Goal: Use online tool/utility: Utilize a website feature to perform a specific function

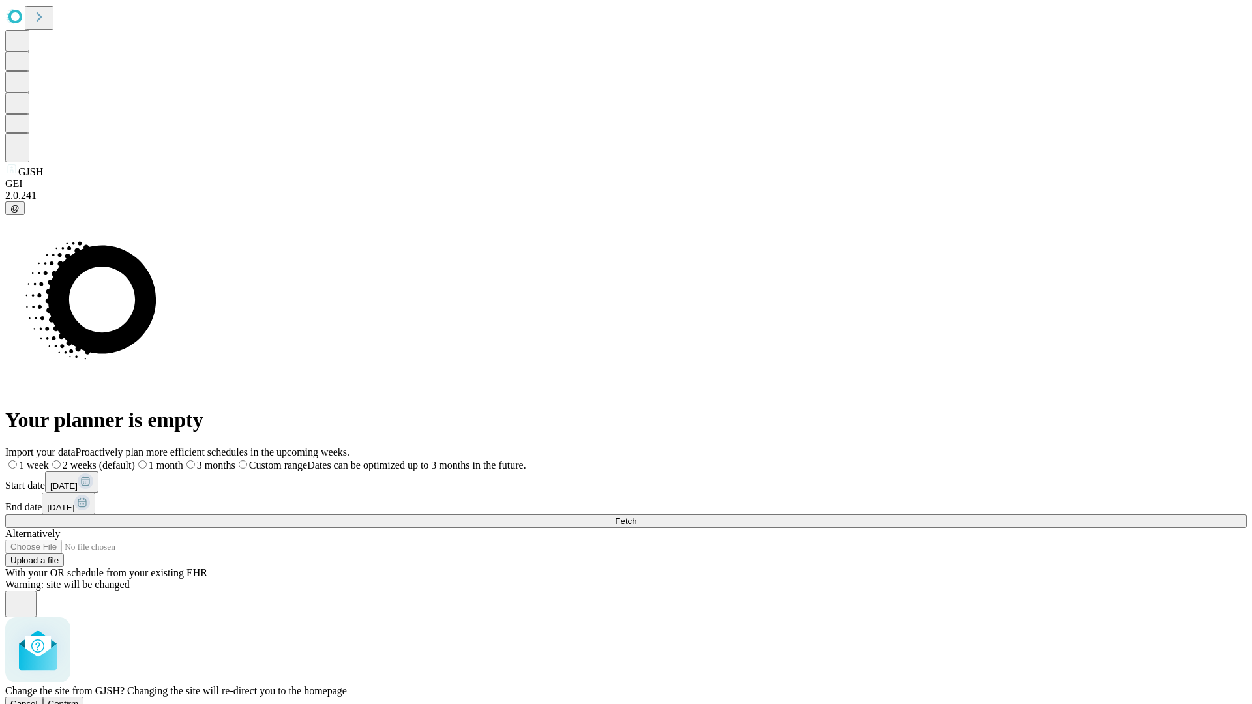
click at [79, 699] on span "Confirm" at bounding box center [63, 704] width 31 height 10
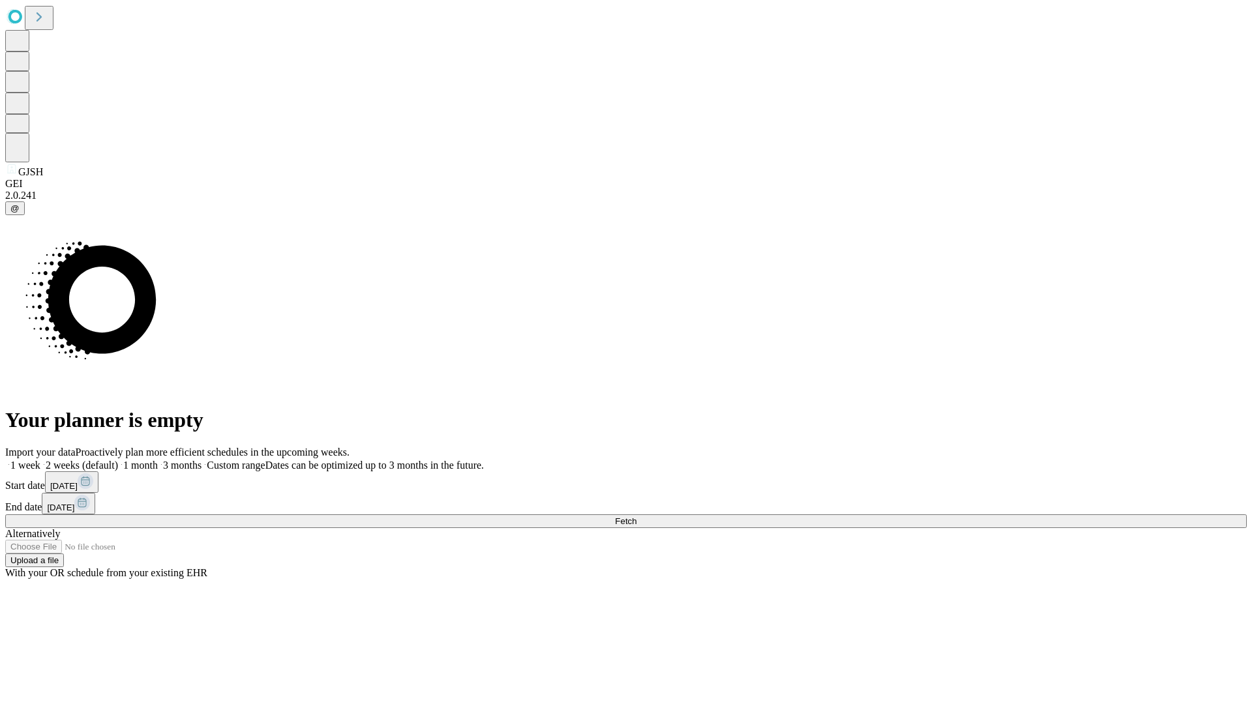
click at [118, 460] on label "2 weeks (default)" at bounding box center [79, 465] width 78 height 11
click at [636, 516] on span "Fetch" at bounding box center [626, 521] width 22 height 10
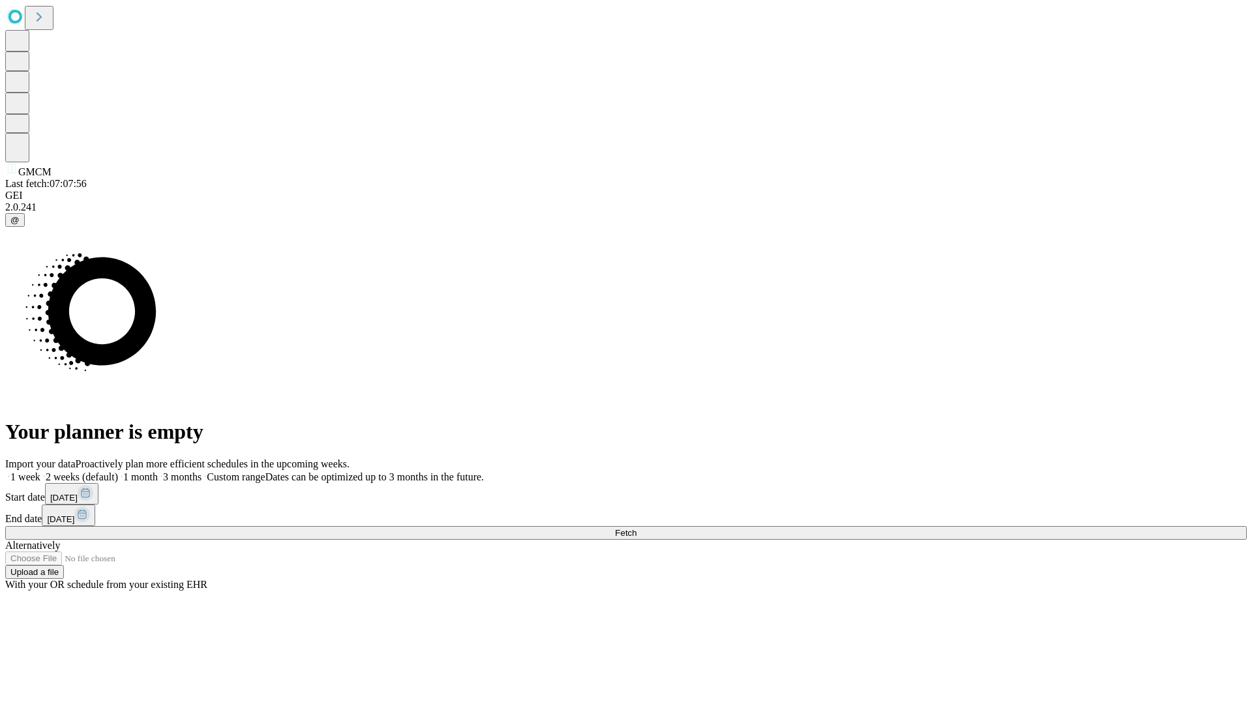
click at [118, 471] on label "2 weeks (default)" at bounding box center [79, 476] width 78 height 11
click at [636, 528] on span "Fetch" at bounding box center [626, 533] width 22 height 10
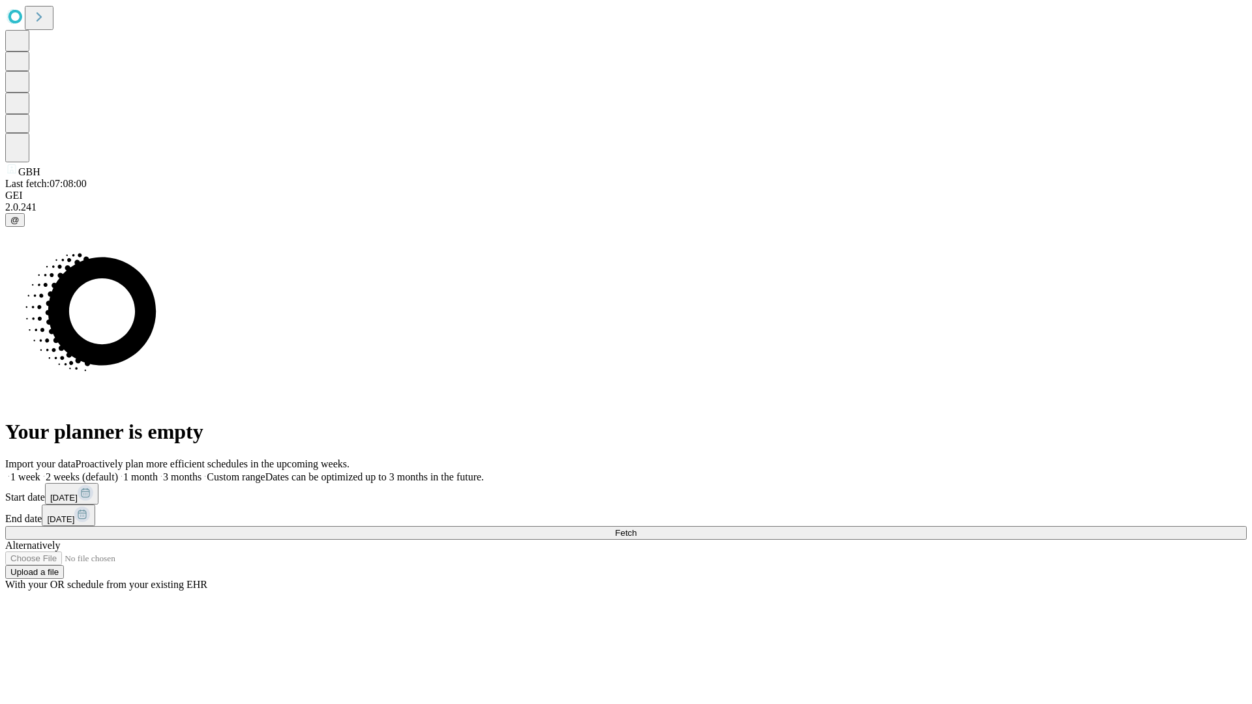
click at [118, 471] on label "2 weeks (default)" at bounding box center [79, 476] width 78 height 11
click at [636, 528] on span "Fetch" at bounding box center [626, 533] width 22 height 10
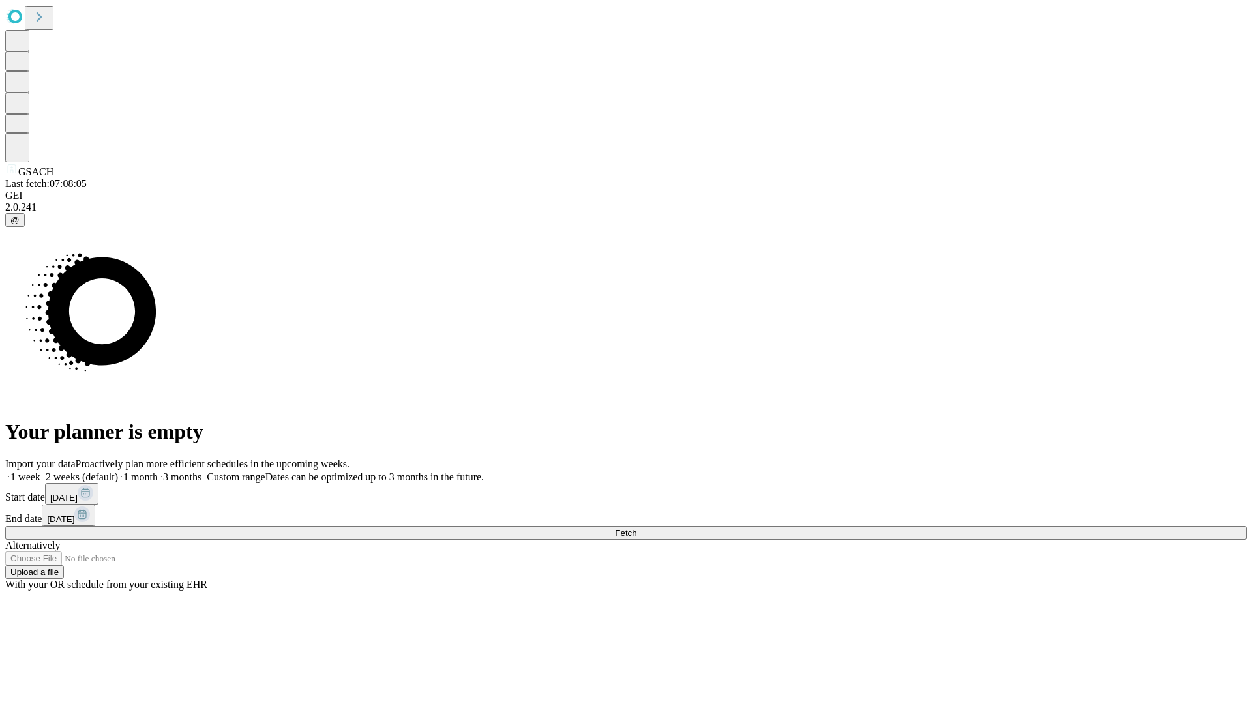
click at [118, 471] on label "2 weeks (default)" at bounding box center [79, 476] width 78 height 11
click at [636, 528] on span "Fetch" at bounding box center [626, 533] width 22 height 10
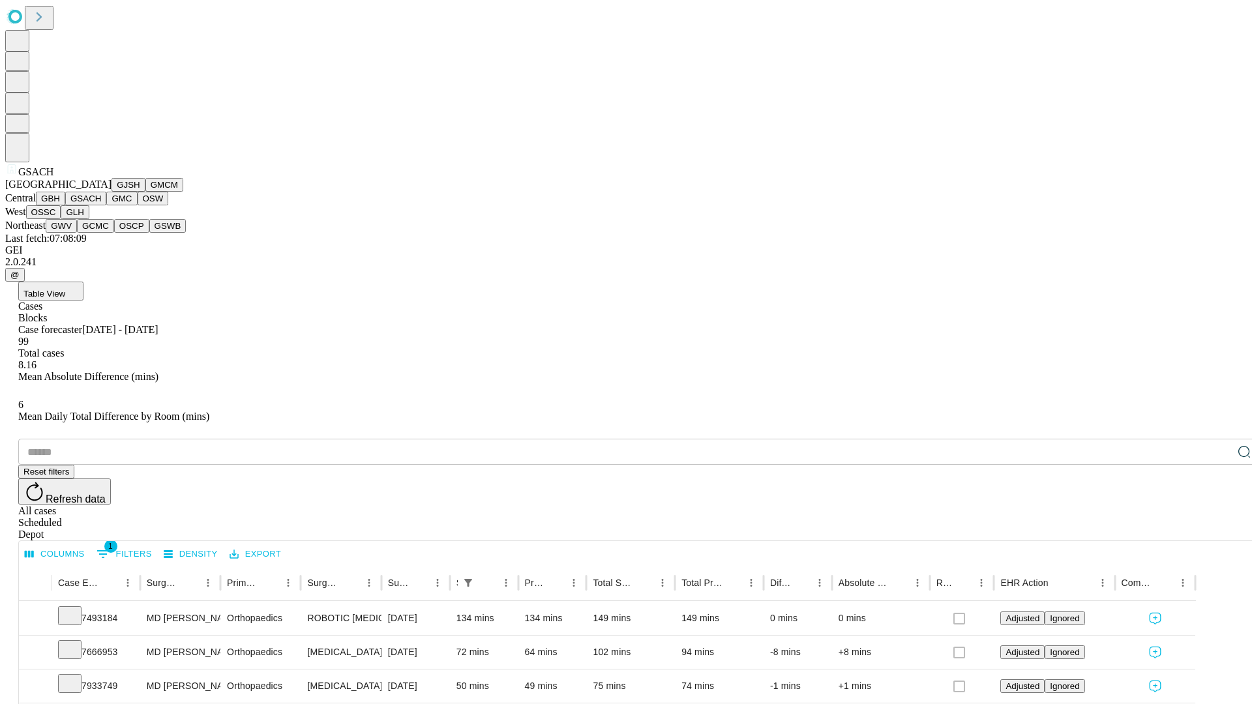
click at [106, 205] on button "GMC" at bounding box center [121, 199] width 31 height 14
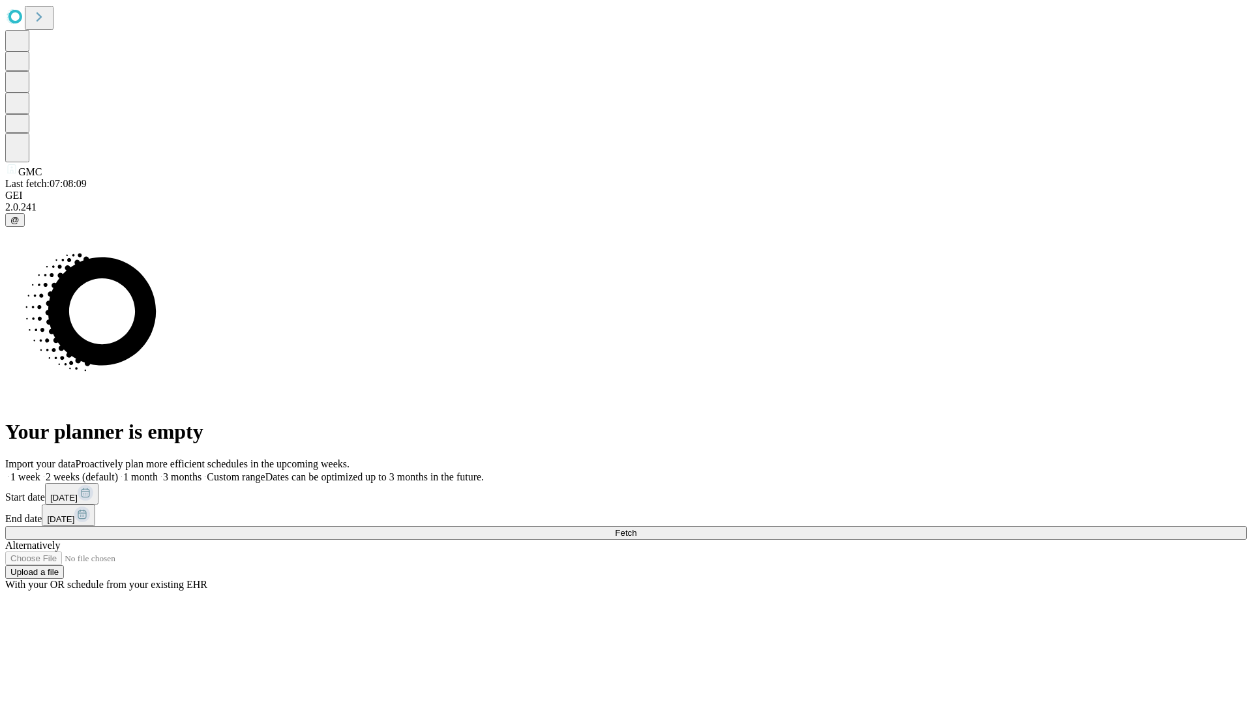
click at [118, 471] on label "2 weeks (default)" at bounding box center [79, 476] width 78 height 11
click at [636, 528] on span "Fetch" at bounding box center [626, 533] width 22 height 10
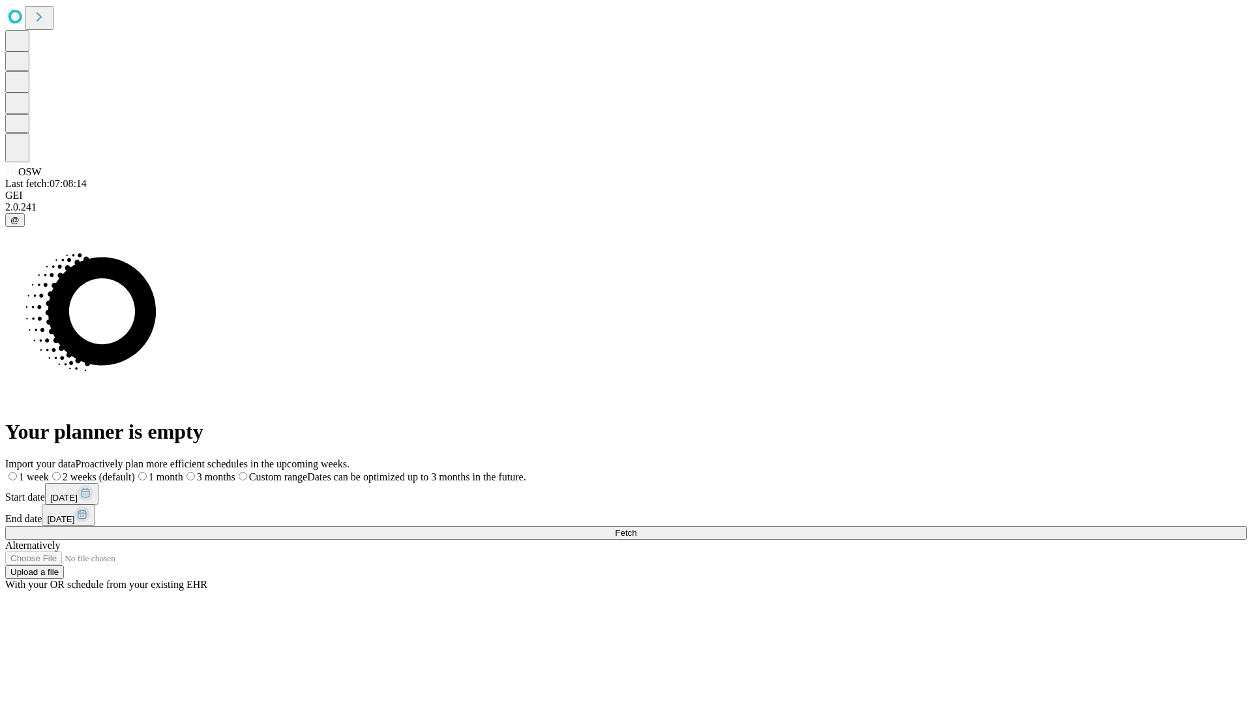
click at [135, 471] on label "2 weeks (default)" at bounding box center [92, 476] width 86 height 11
click at [636, 528] on span "Fetch" at bounding box center [626, 533] width 22 height 10
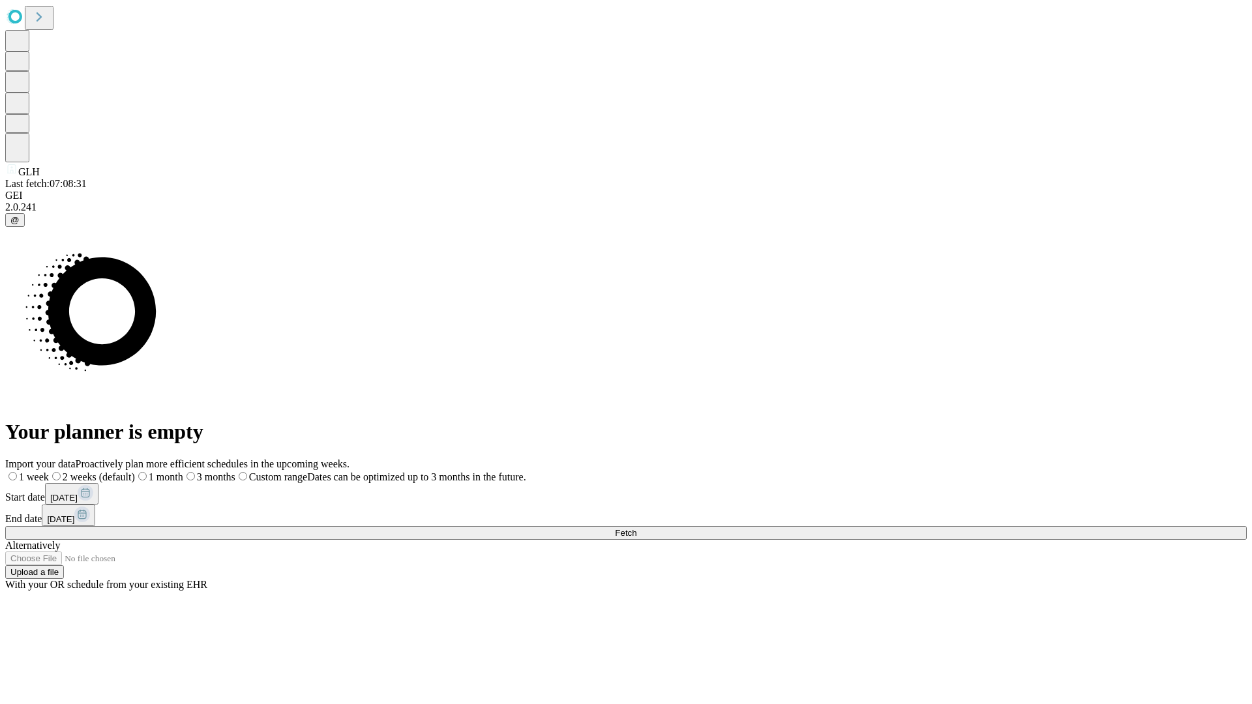
click at [135, 471] on label "2 weeks (default)" at bounding box center [92, 476] width 86 height 11
click at [636, 528] on span "Fetch" at bounding box center [626, 533] width 22 height 10
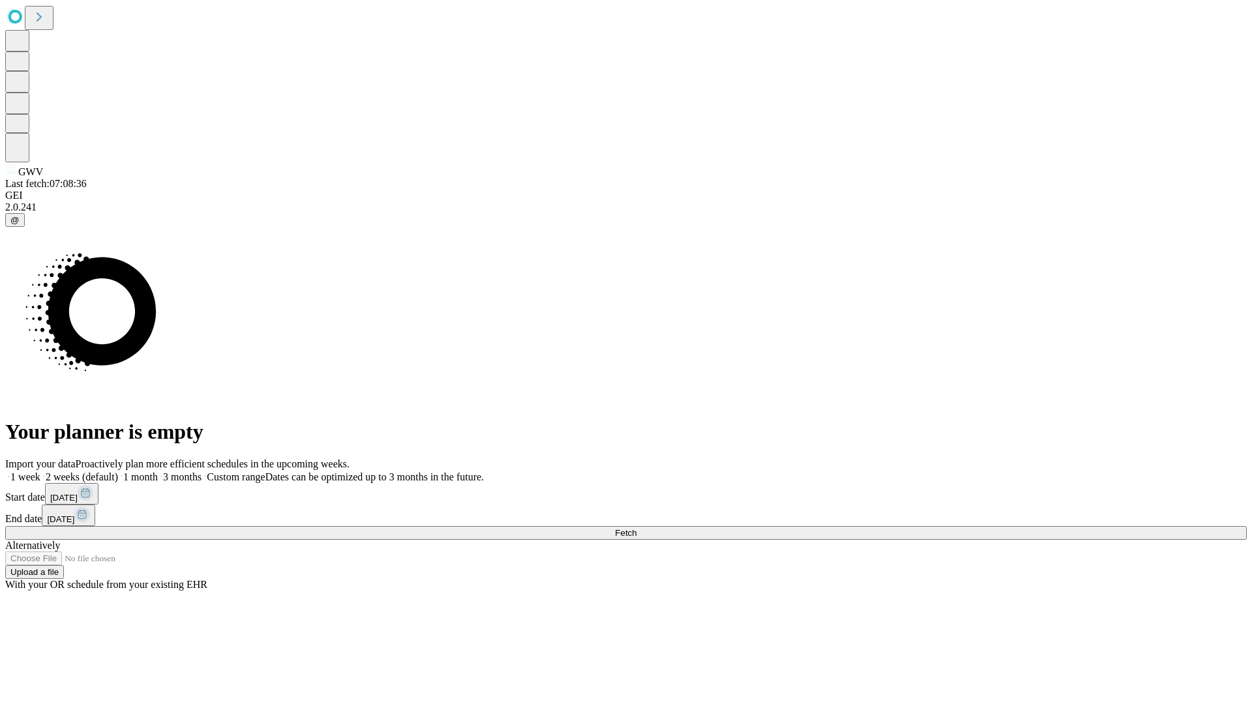
click at [118, 471] on label "2 weeks (default)" at bounding box center [79, 476] width 78 height 11
click at [636, 528] on span "Fetch" at bounding box center [626, 533] width 22 height 10
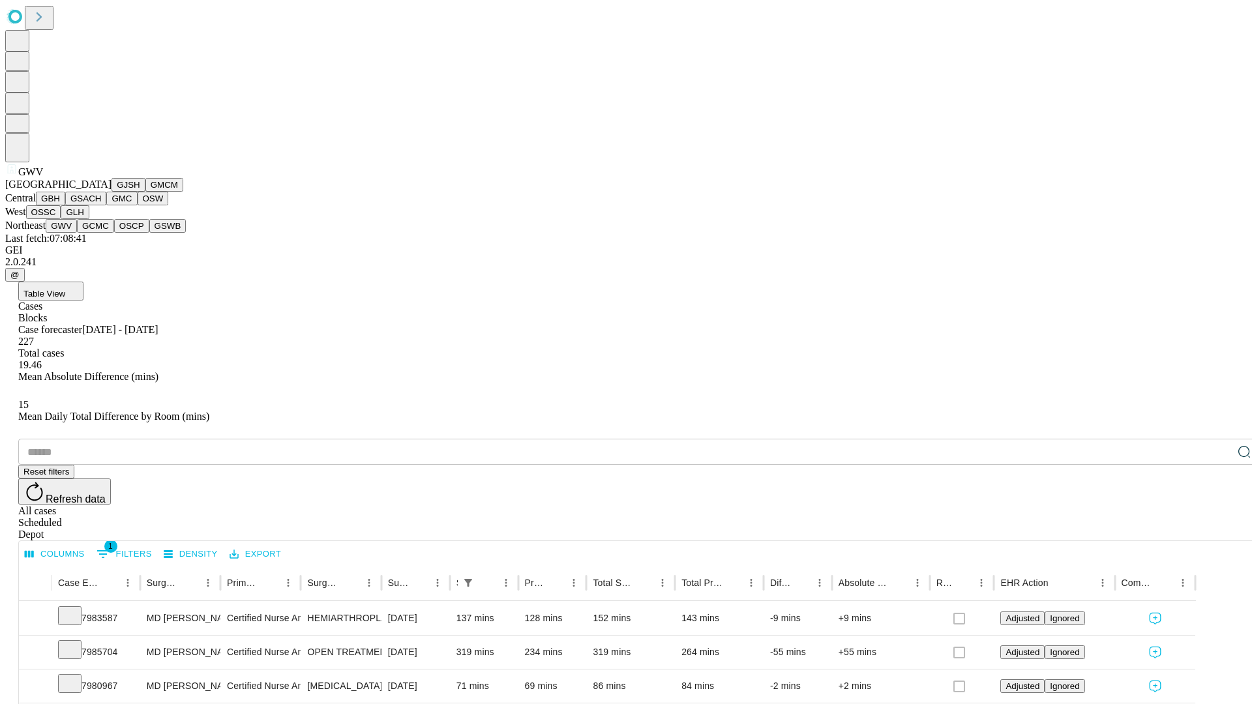
click at [101, 233] on button "GCMC" at bounding box center [95, 226] width 37 height 14
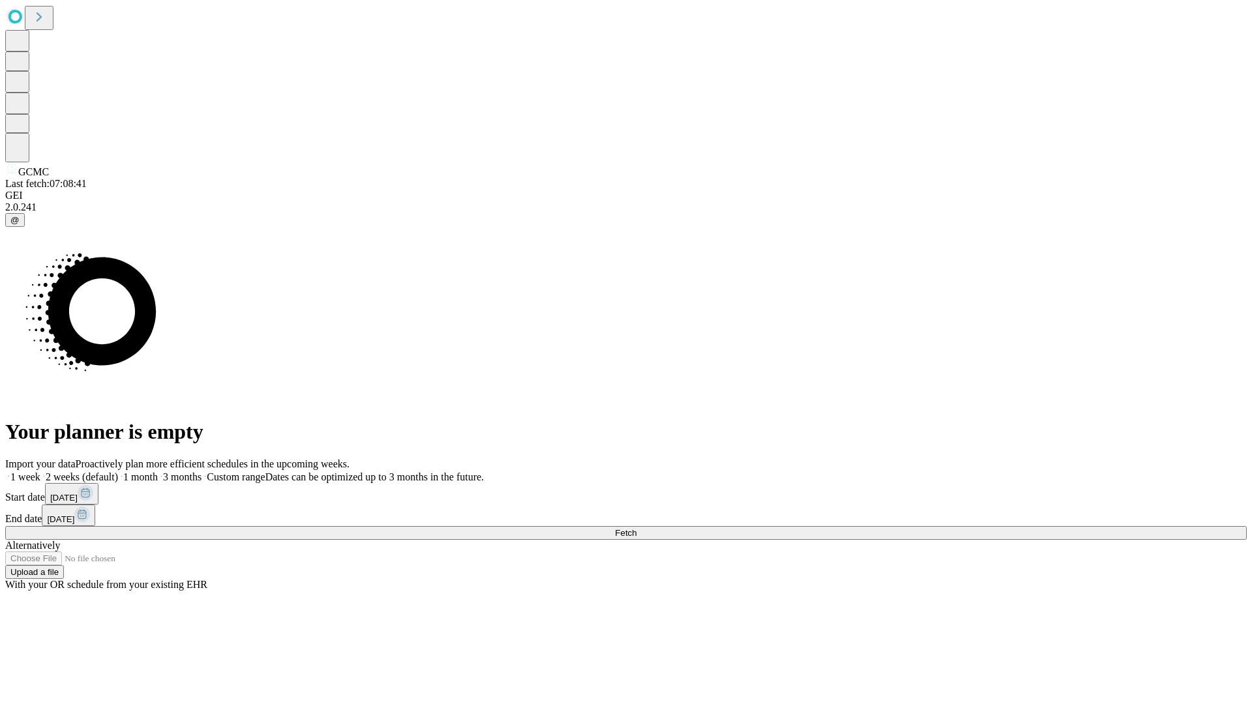
click at [118, 471] on label "2 weeks (default)" at bounding box center [79, 476] width 78 height 11
click at [636, 528] on span "Fetch" at bounding box center [626, 533] width 22 height 10
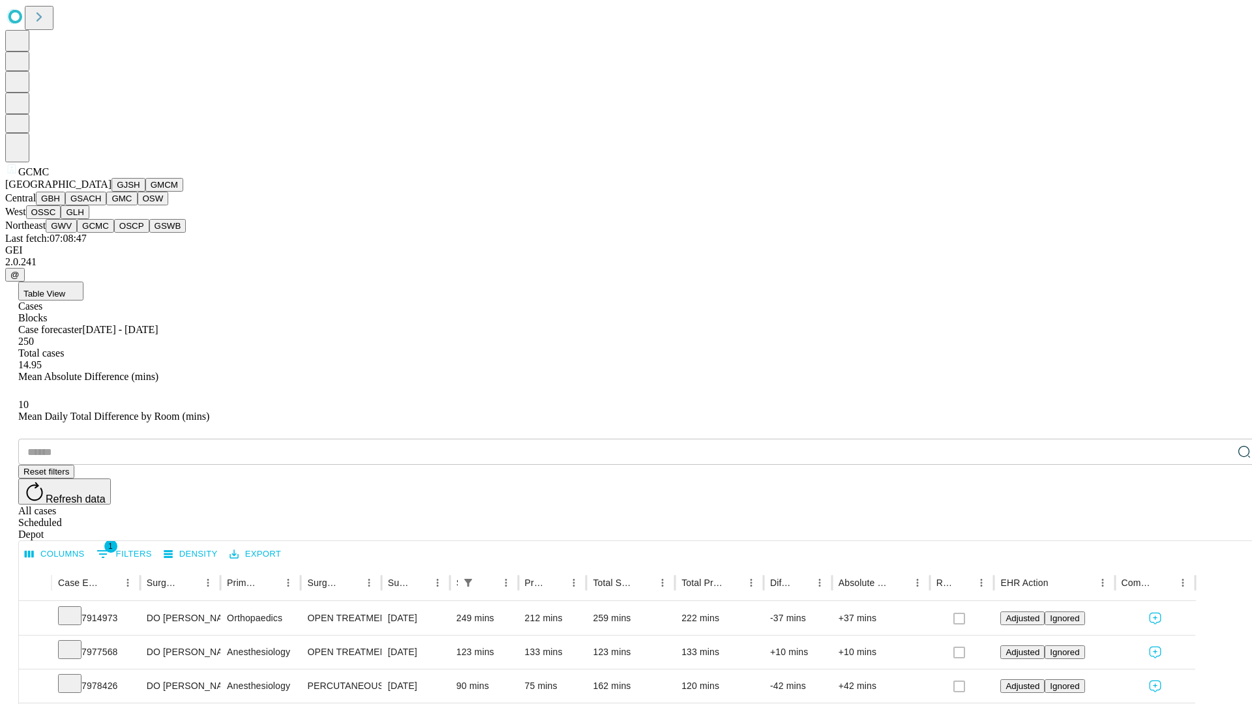
click at [114, 233] on button "OSCP" at bounding box center [131, 226] width 35 height 14
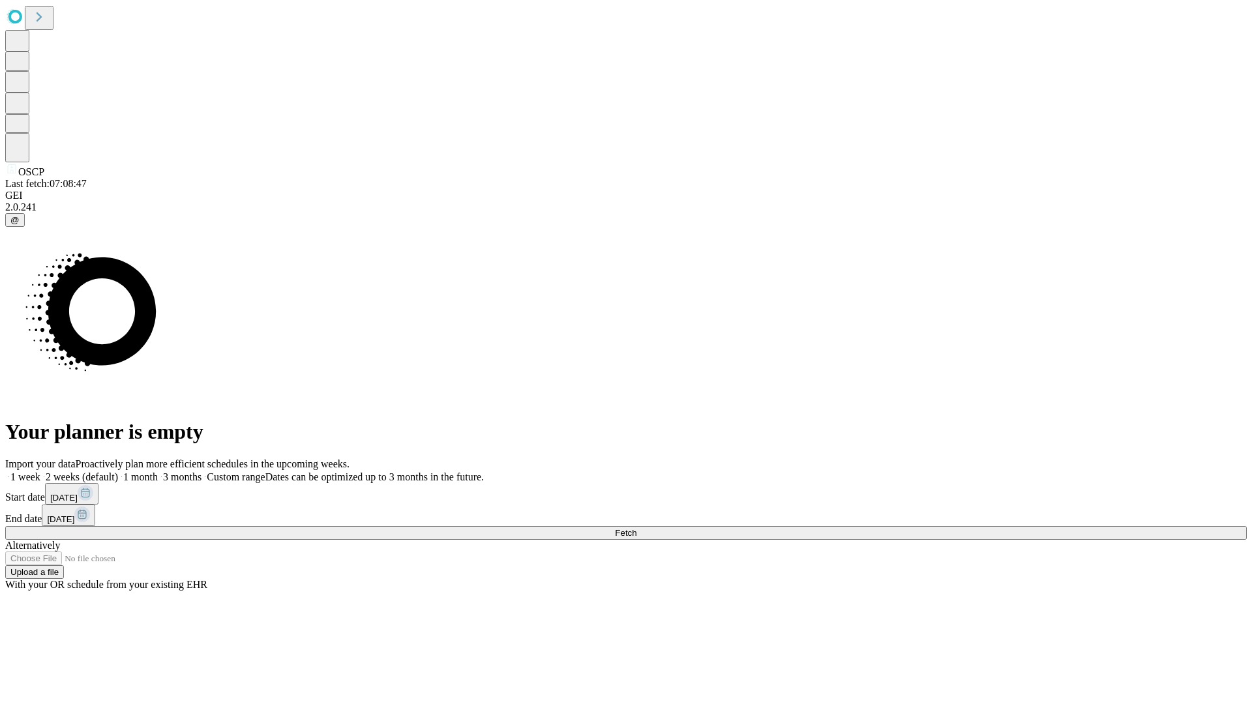
click at [118, 471] on label "2 weeks (default)" at bounding box center [79, 476] width 78 height 11
click at [636, 528] on span "Fetch" at bounding box center [626, 533] width 22 height 10
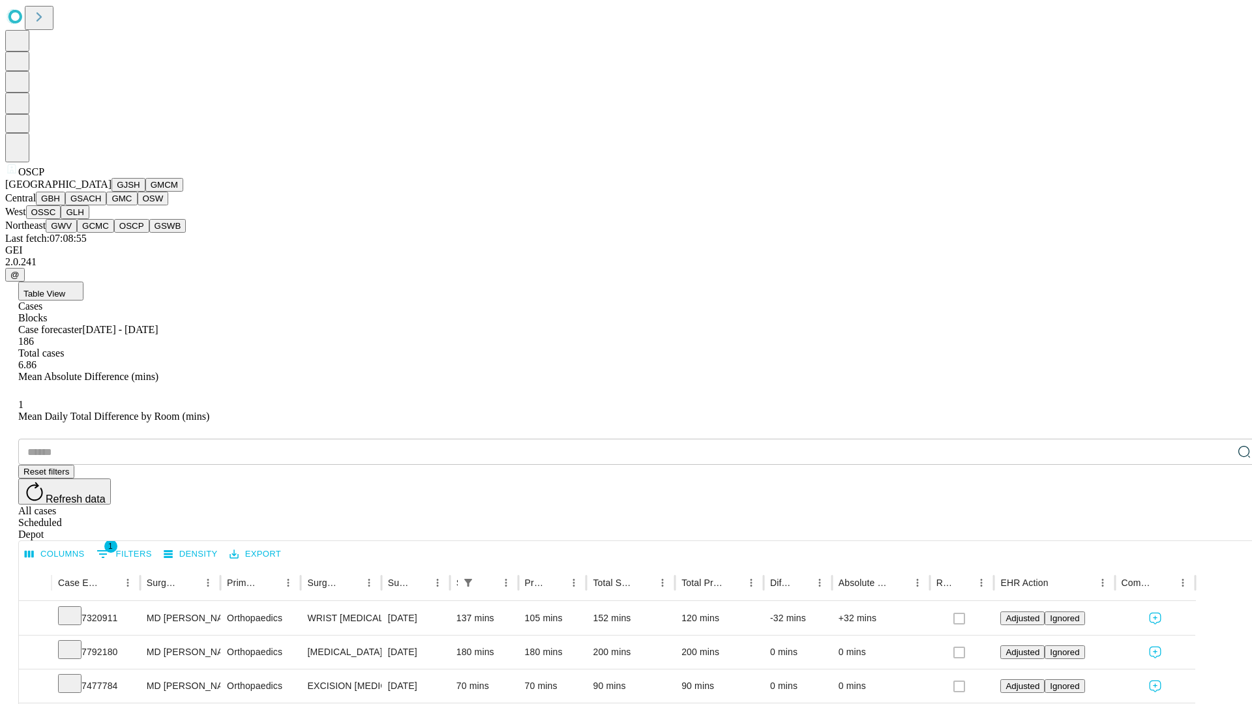
click at [149, 233] on button "GSWB" at bounding box center [167, 226] width 37 height 14
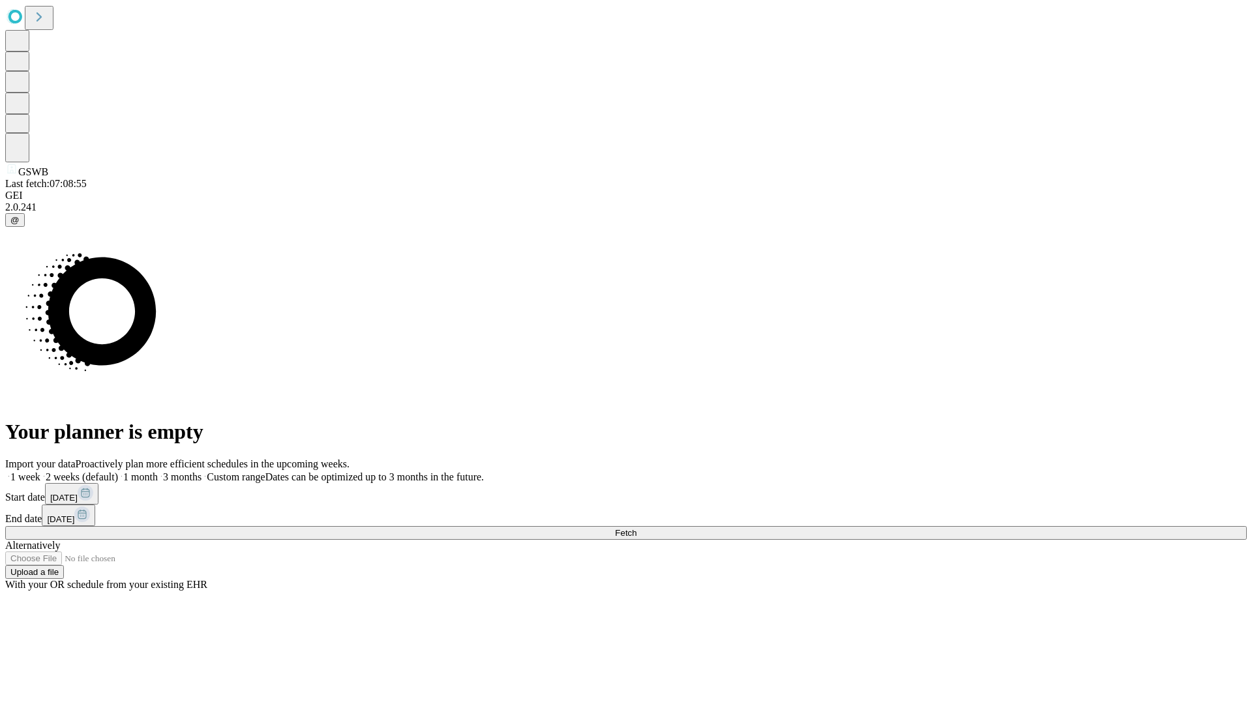
click at [118, 471] on label "2 weeks (default)" at bounding box center [79, 476] width 78 height 11
click at [636, 528] on span "Fetch" at bounding box center [626, 533] width 22 height 10
